Goal: Task Accomplishment & Management: Use online tool/utility

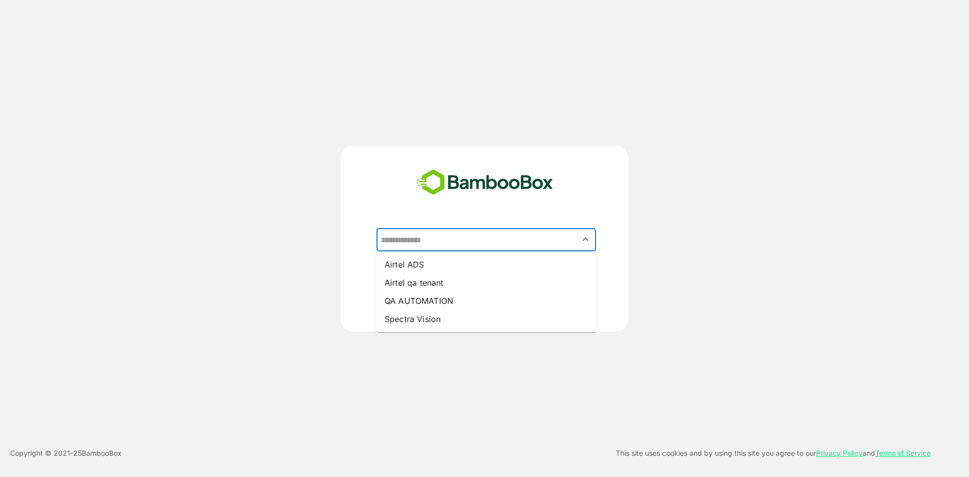
click at [445, 236] on input "text" at bounding box center [487, 239] width 216 height 19
click at [458, 283] on li "Airtel qa tenant" at bounding box center [487, 283] width 220 height 18
type input "**********"
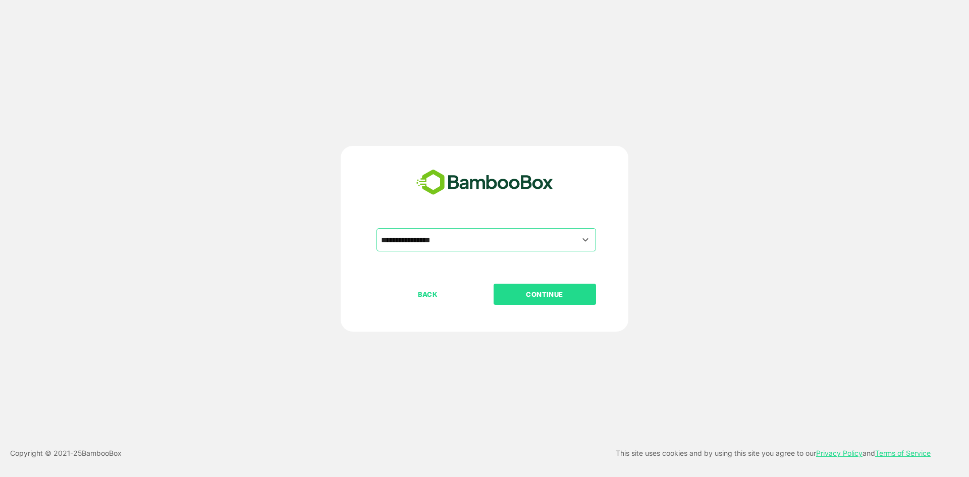
click at [563, 296] on p "CONTINUE" at bounding box center [544, 294] width 101 height 11
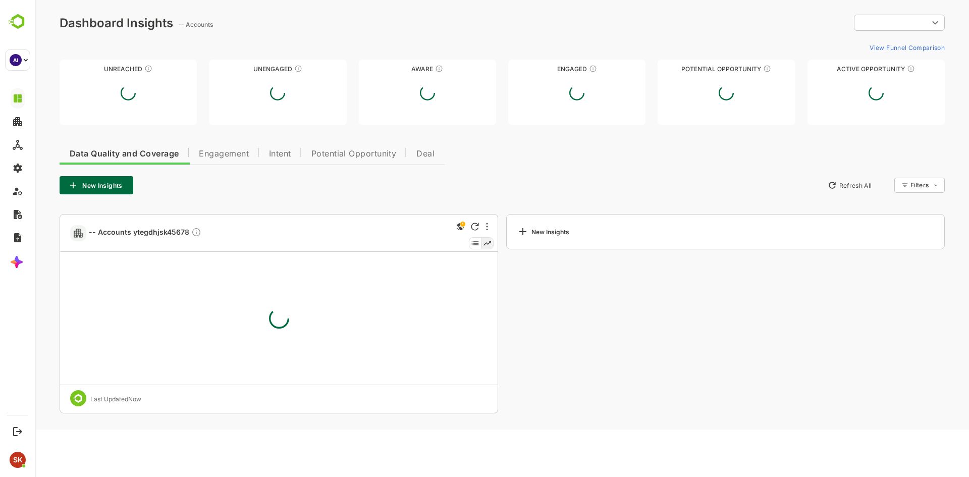
type input "********"
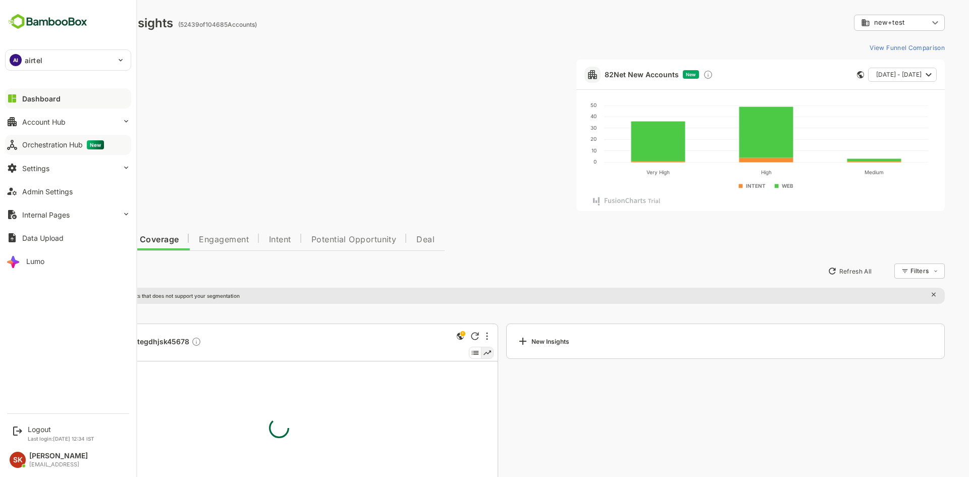
click at [76, 140] on button "Orchestration Hub New" at bounding box center [68, 145] width 126 height 20
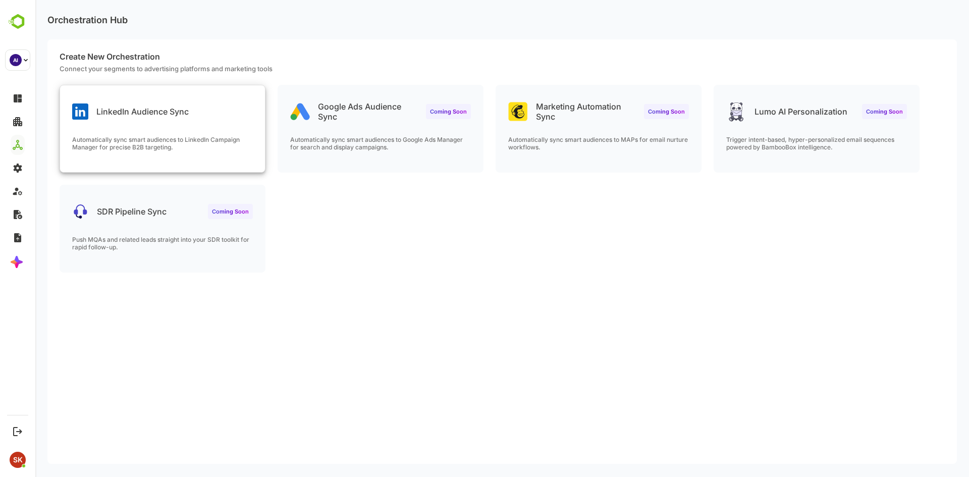
click at [160, 122] on div "LinkedIn Audience Sync Automatically sync smart audiences to LinkedIn Campaign …" at bounding box center [162, 128] width 205 height 87
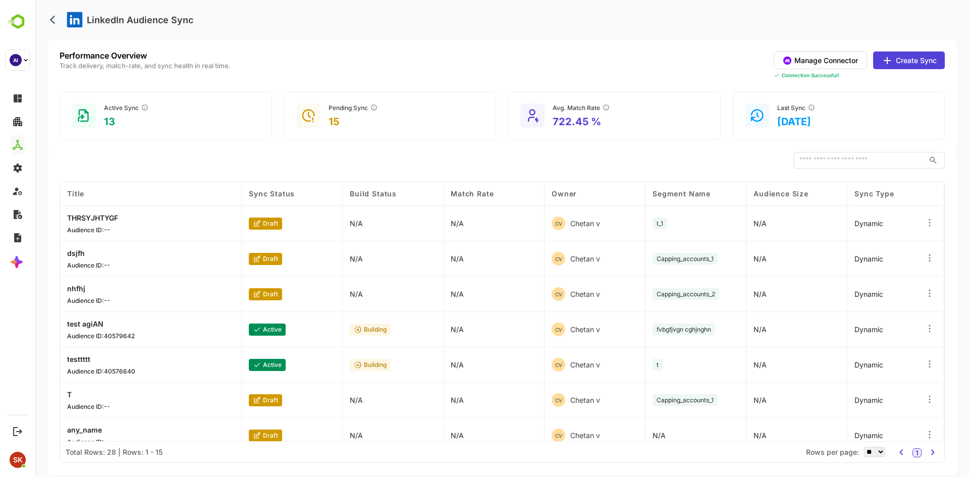
click at [912, 64] on button "Create Sync" at bounding box center [909, 60] width 72 height 18
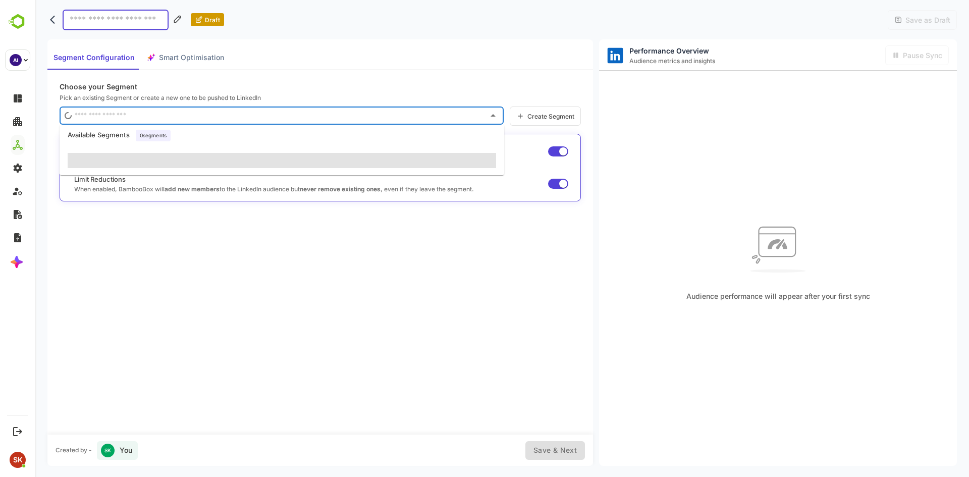
click at [287, 120] on input "text" at bounding box center [278, 116] width 412 height 16
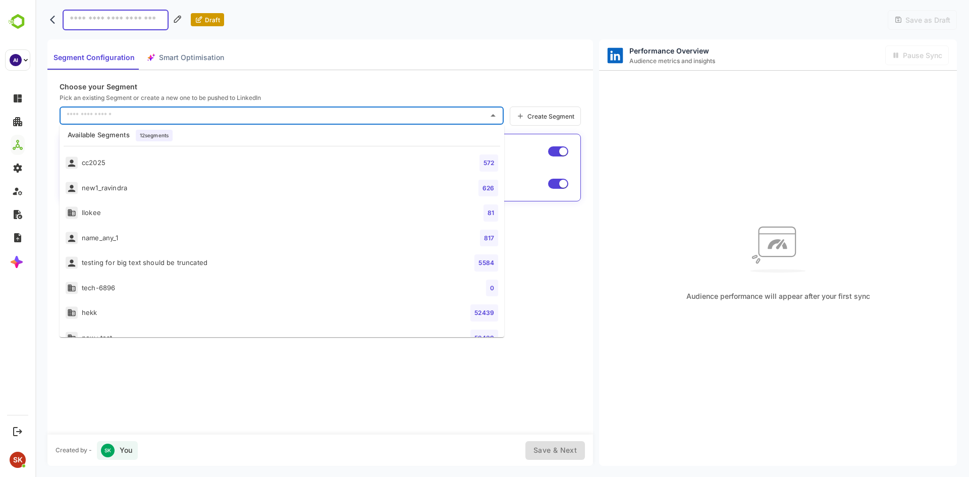
click at [356, 118] on input "text" at bounding box center [274, 116] width 420 height 16
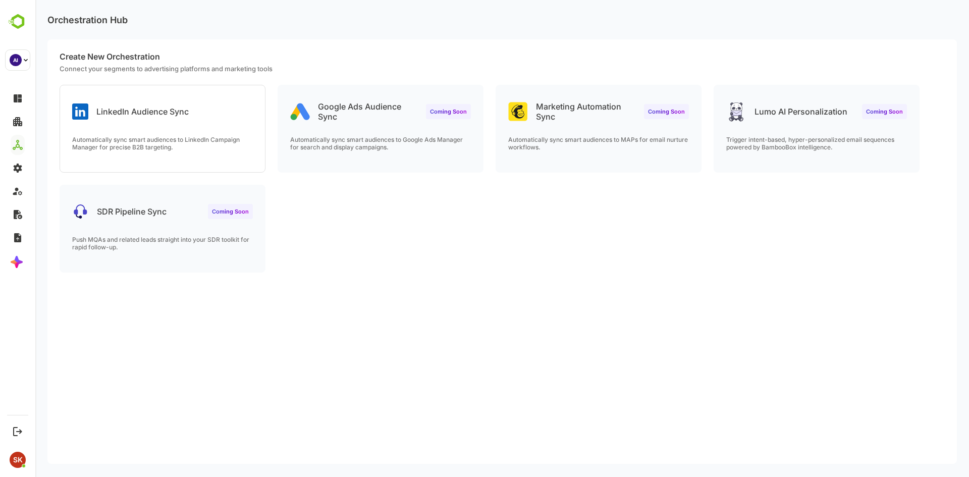
click at [236, 102] on div "LinkedIn Audience Sync" at bounding box center [162, 103] width 205 height 36
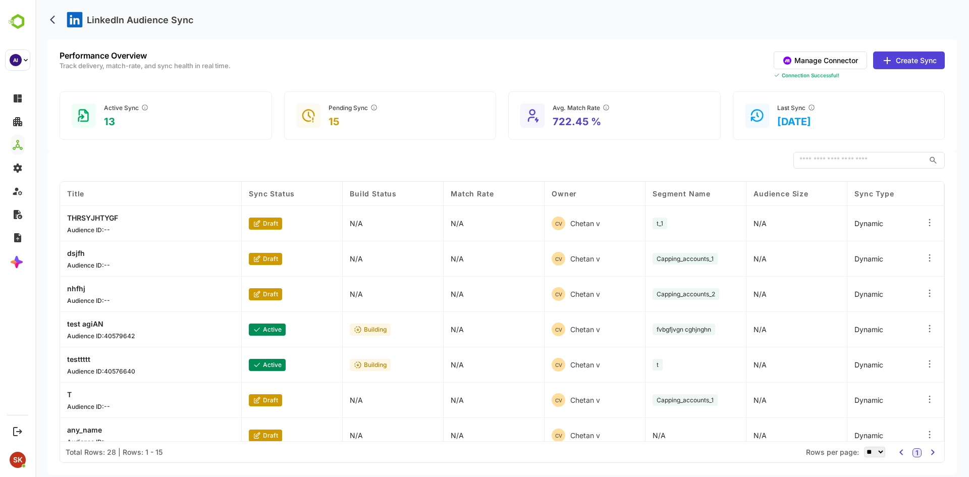
click at [915, 57] on button "Create Sync" at bounding box center [909, 60] width 72 height 18
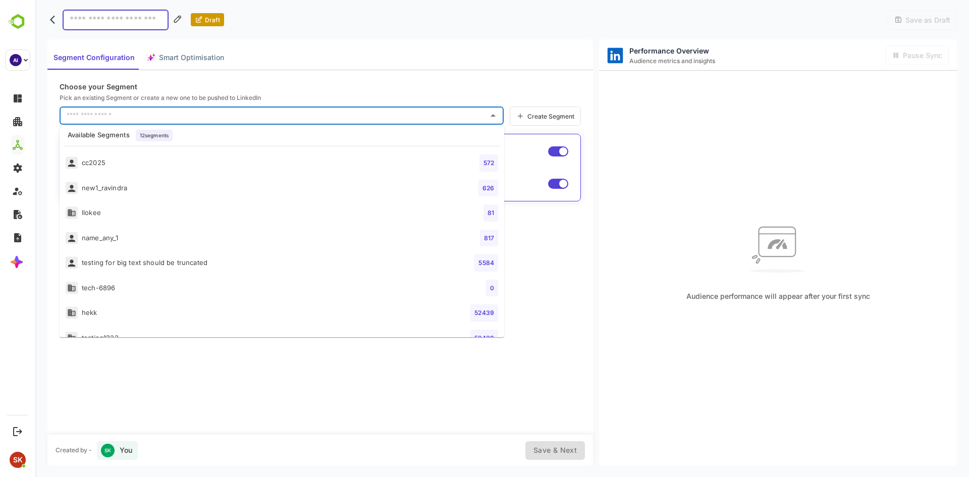
click at [99, 112] on input "text" at bounding box center [274, 116] width 420 height 16
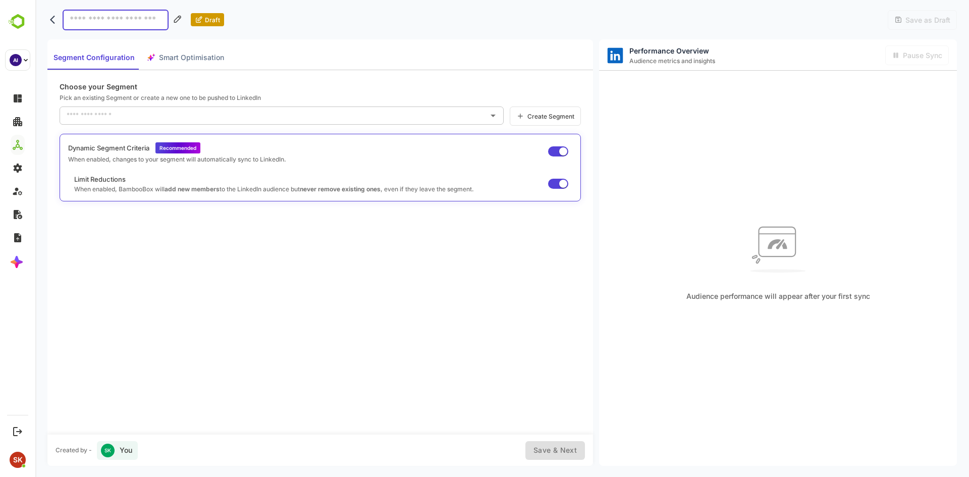
click at [376, 323] on div "Choose your Segment Pick an existing Segment or create a new one to be pushed t…" at bounding box center [320, 252] width 546 height 364
